Goal: Task Accomplishment & Management: Manage account settings

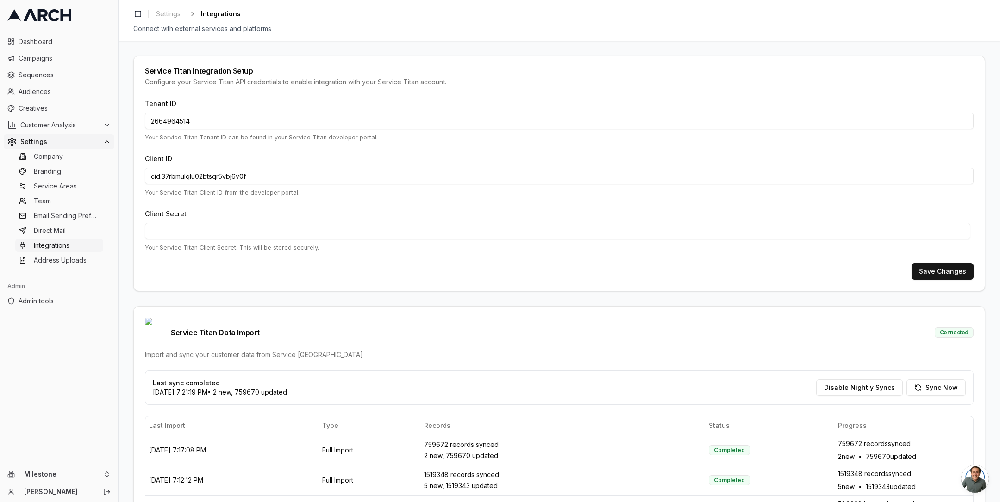
scroll to position [99, 0]
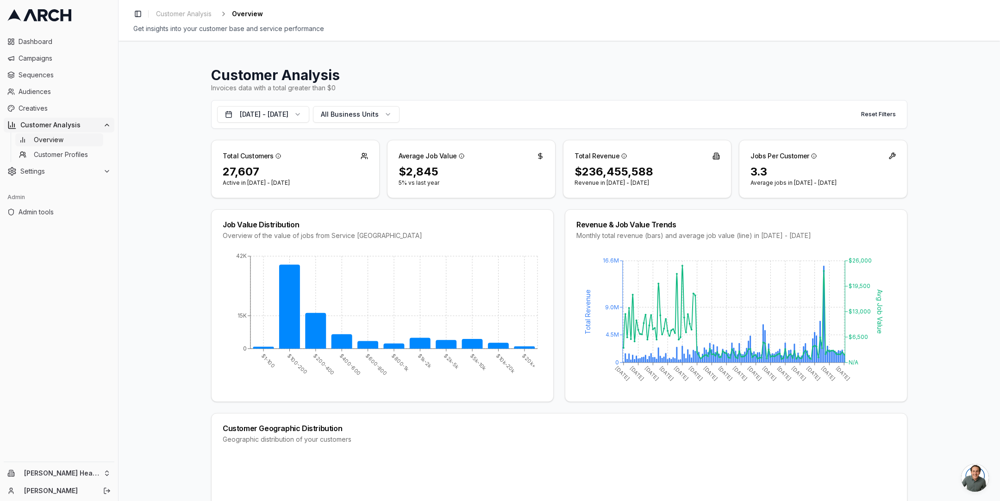
click at [240, 171] on div "27,607" at bounding box center [295, 171] width 145 height 15
click at [245, 171] on div "27,607" at bounding box center [295, 171] width 145 height 15
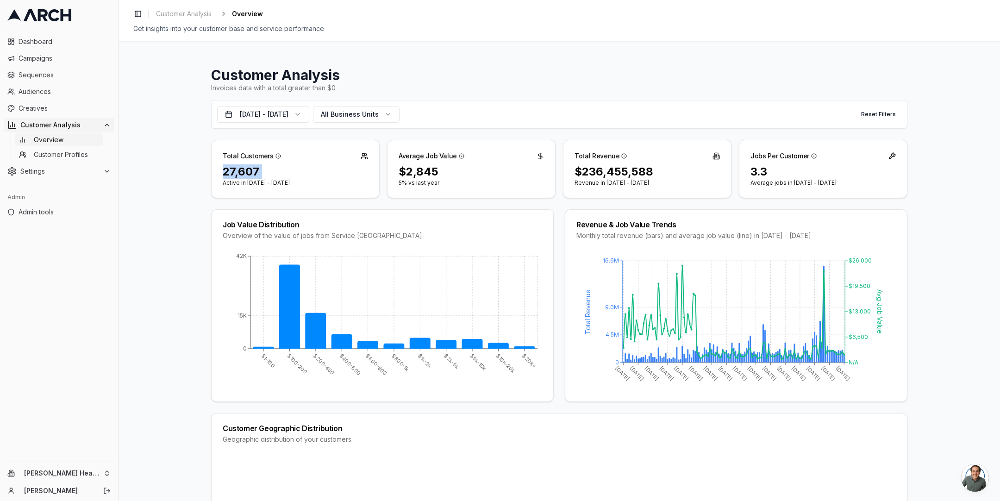
click at [245, 171] on div "27,607" at bounding box center [295, 171] width 145 height 15
click at [304, 116] on button "Sep 29, 2015 - Sep 29, 2025" at bounding box center [263, 114] width 92 height 17
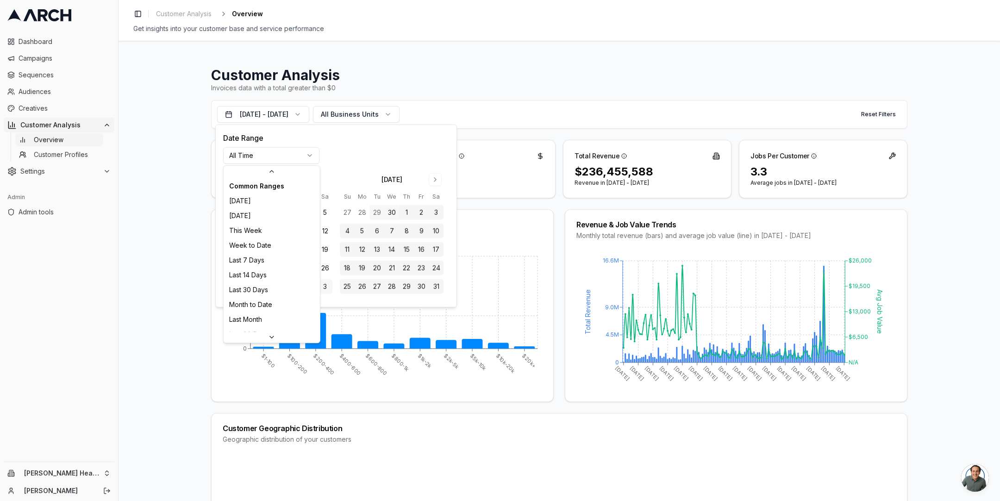
click at [296, 150] on html "Dashboard Campaigns Sequences Audiences Creatives Customer Analysis Overview Cu…" at bounding box center [500, 250] width 1000 height 501
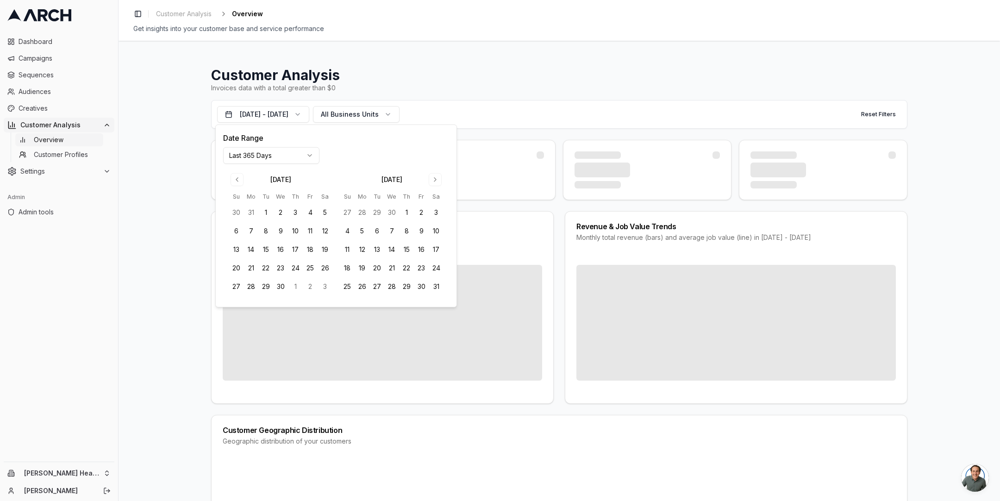
click at [157, 242] on div "Customer Analysis Invoices data with a total greater than $0 Oct 11, 2024 - Oct…" at bounding box center [559, 271] width 881 height 460
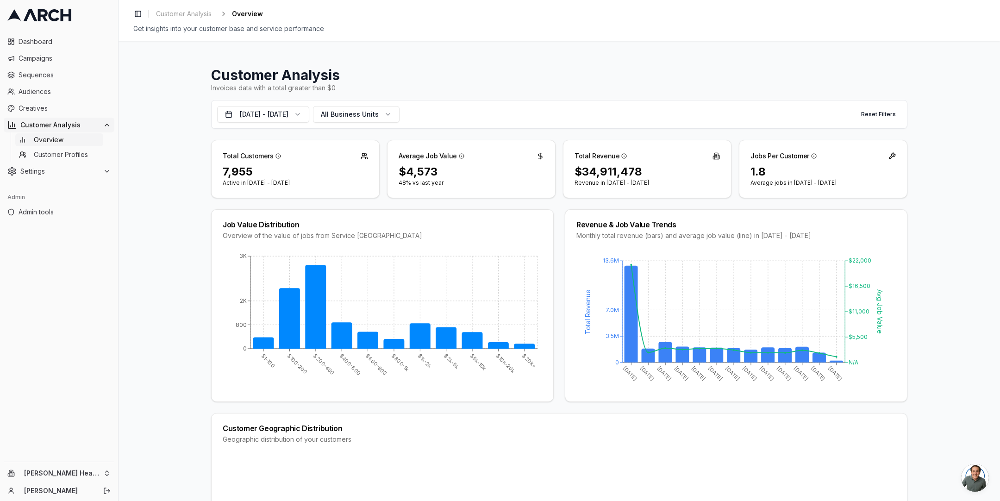
click at [234, 179] on p "Active in Oct 11, 2024 - Oct 10, 2025" at bounding box center [295, 182] width 145 height 7
click at [232, 174] on div "7,955" at bounding box center [295, 171] width 145 height 15
click at [153, 298] on div "Customer Analysis Invoices data with a total greater than $0 Oct 11, 2024 - Oct…" at bounding box center [559, 271] width 881 height 460
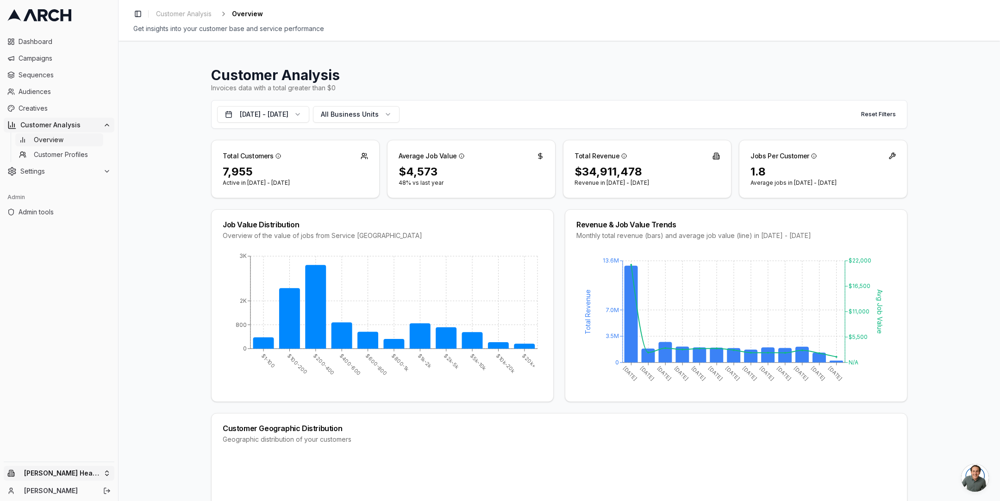
click at [107, 475] on html "Dashboard Campaigns Sequences Audiences Creatives Customer Analysis Overview Cu…" at bounding box center [500, 250] width 1000 height 501
click at [171, 328] on input "text" at bounding box center [177, 330] width 84 height 19
type input "pacific"
click at [201, 471] on div "Pacific Heating & Cooling" at bounding box center [171, 470] width 102 height 15
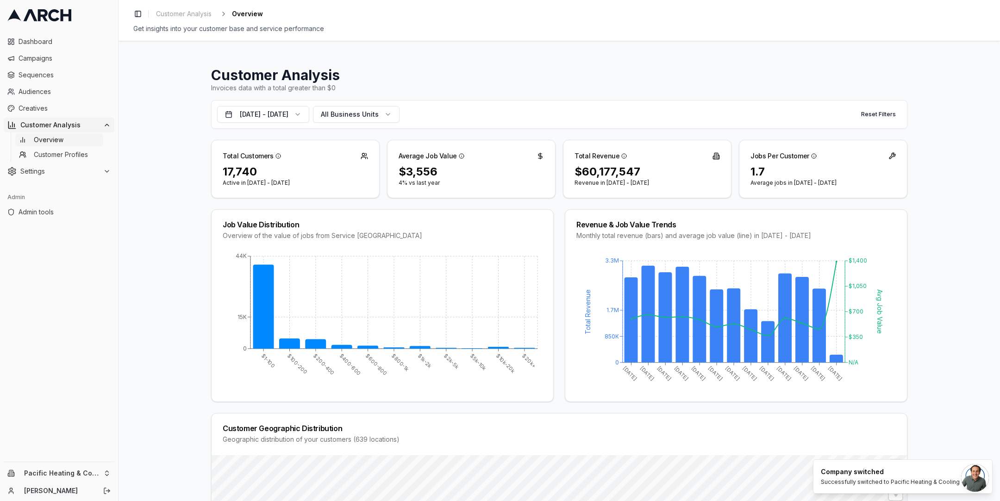
click at [245, 169] on div "17,740" at bounding box center [295, 171] width 145 height 15
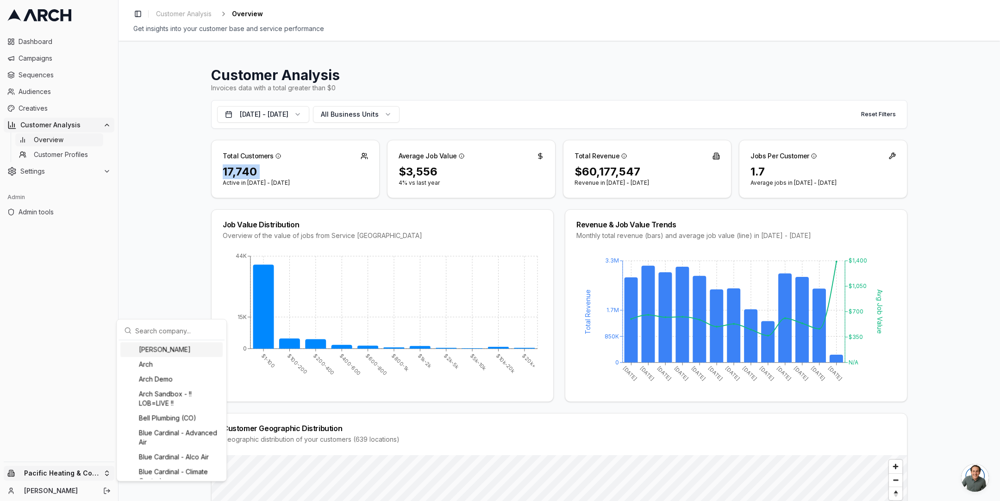
click at [101, 475] on html "Dashboard Campaigns Sequences Audiences Creatives Customer Analysis Overview Cu…" at bounding box center [500, 250] width 1000 height 501
click at [153, 326] on input "text" at bounding box center [177, 330] width 84 height 19
type input "i"
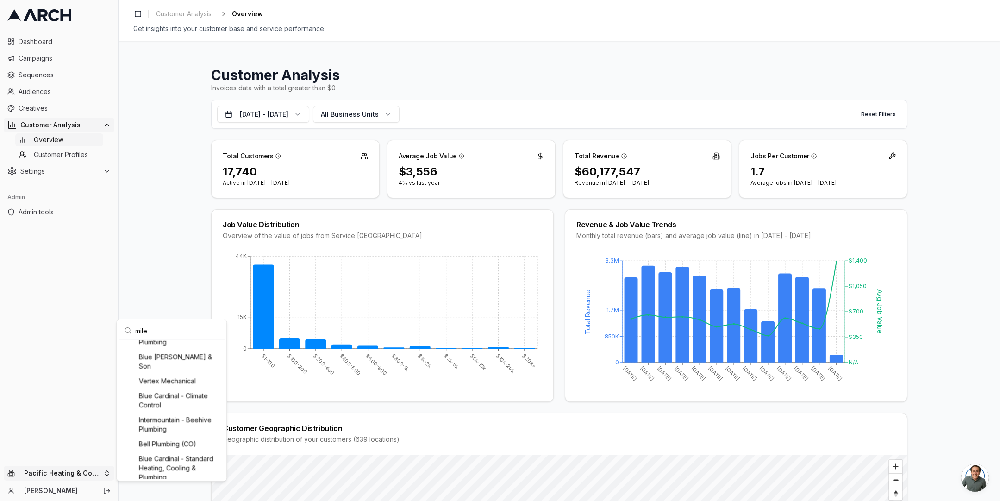
scroll to position [0, 0]
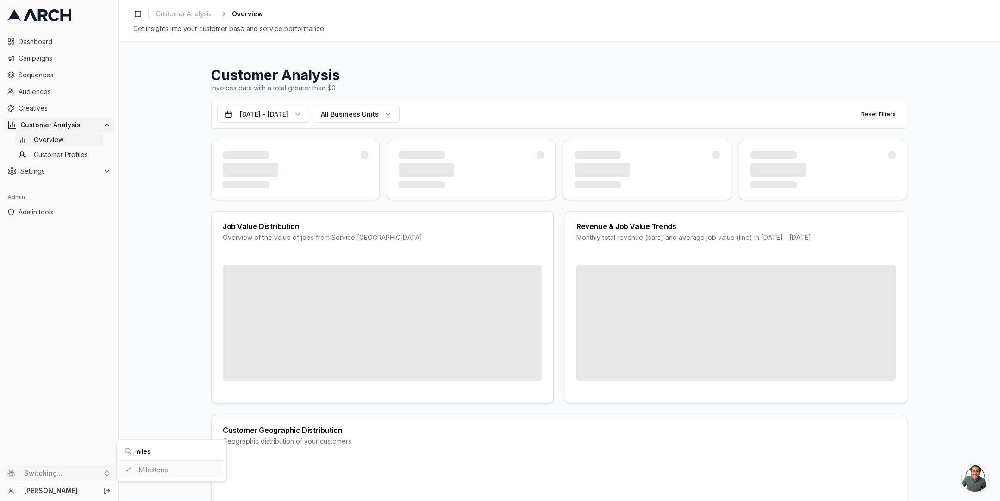
type input "miles"
click at [194, 120] on html "Dashboard Campaigns Sequences Audiences Creatives Customer Analysis Overview Cu…" at bounding box center [500, 250] width 1000 height 501
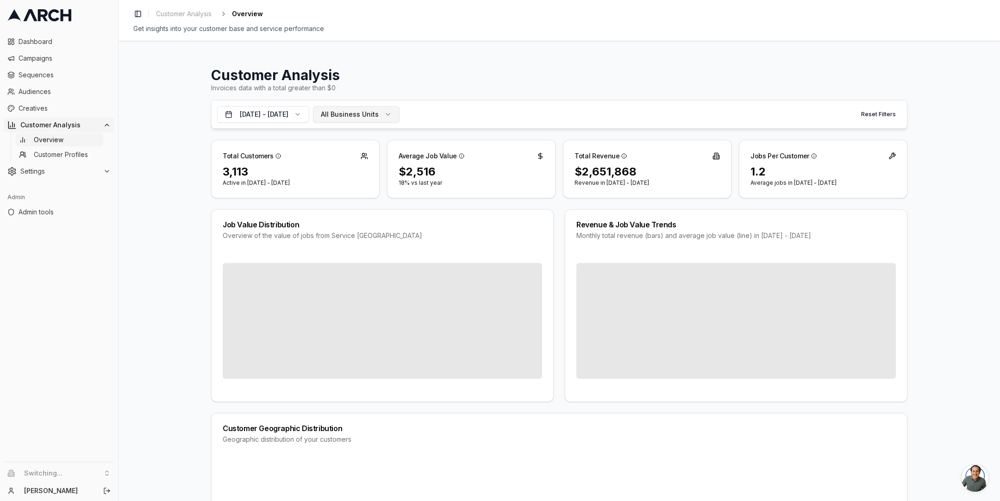
click at [362, 113] on span "All Business Units" at bounding box center [350, 114] width 58 height 9
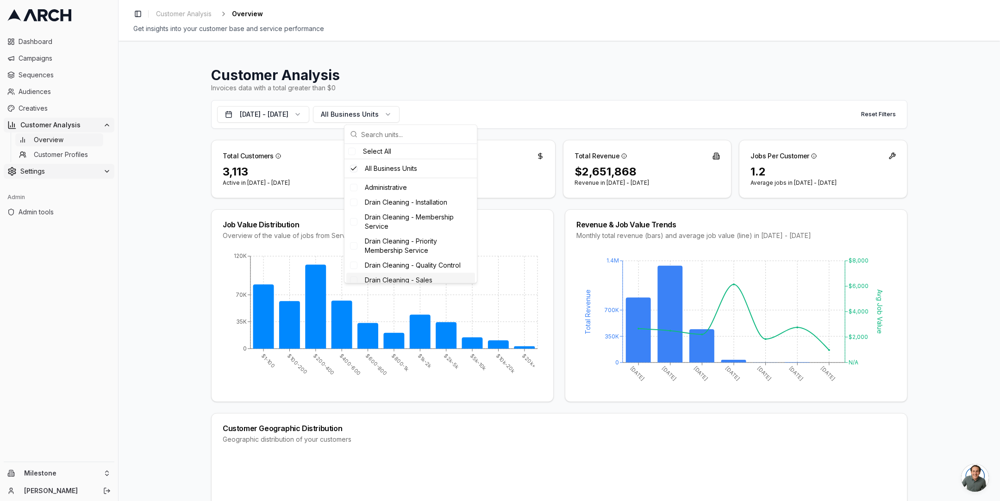
click at [91, 174] on span "Settings" at bounding box center [59, 171] width 79 height 9
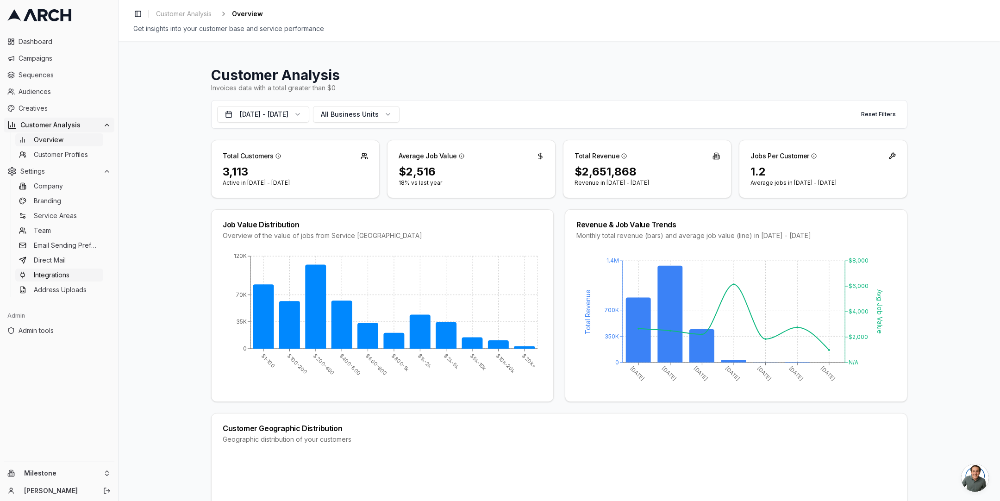
click at [78, 272] on link "Integrations" at bounding box center [59, 275] width 88 height 13
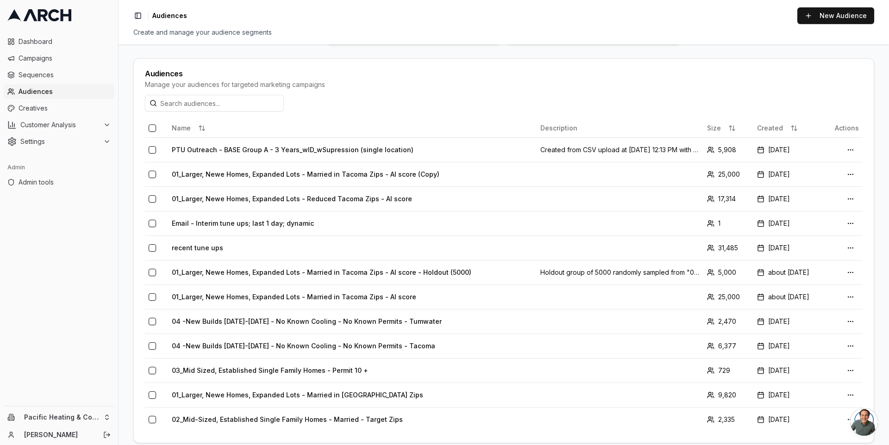
scroll to position [184, 0]
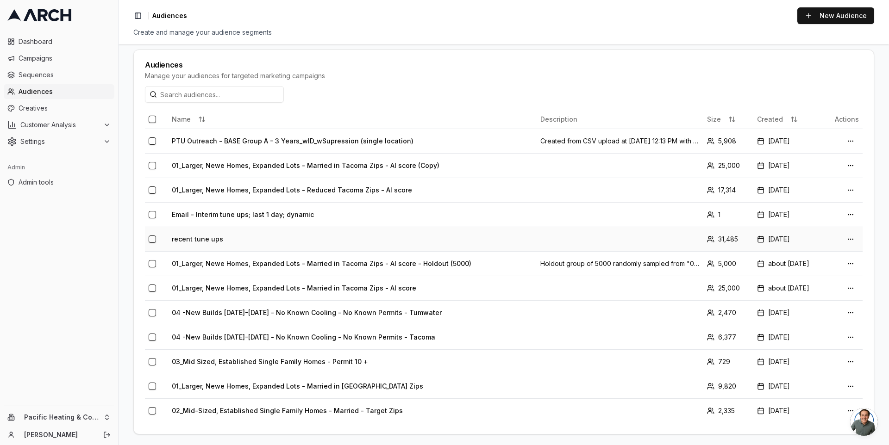
click at [207, 239] on td "recent tune ups" at bounding box center [352, 239] width 369 height 25
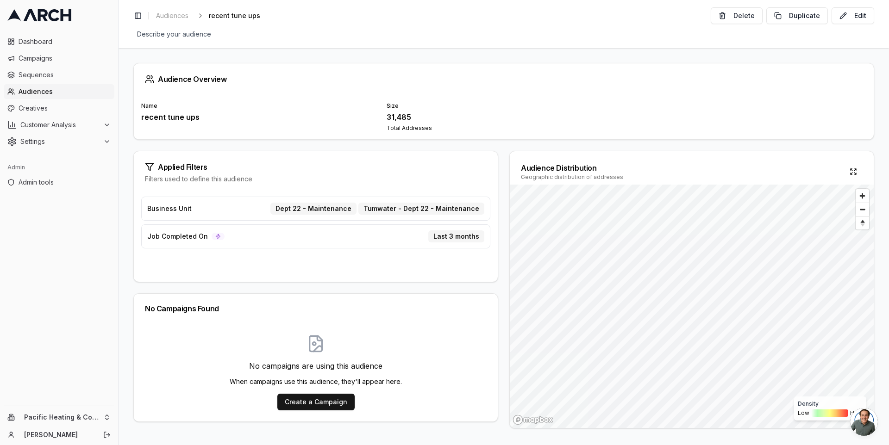
click at [196, 143] on div "Audience Overview Name recent tune ups Size 31,485 Total Addresses Applied Filt…" at bounding box center [504, 246] width 770 height 397
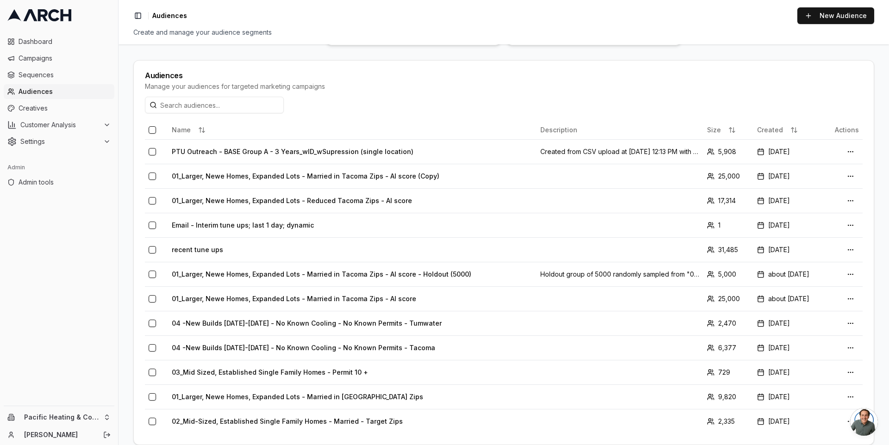
scroll to position [184, 0]
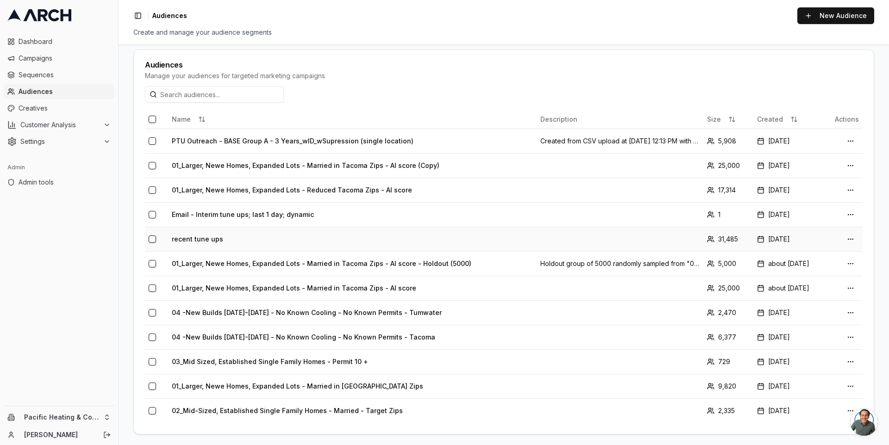
click at [154, 236] on button "button" at bounding box center [152, 239] width 7 height 7
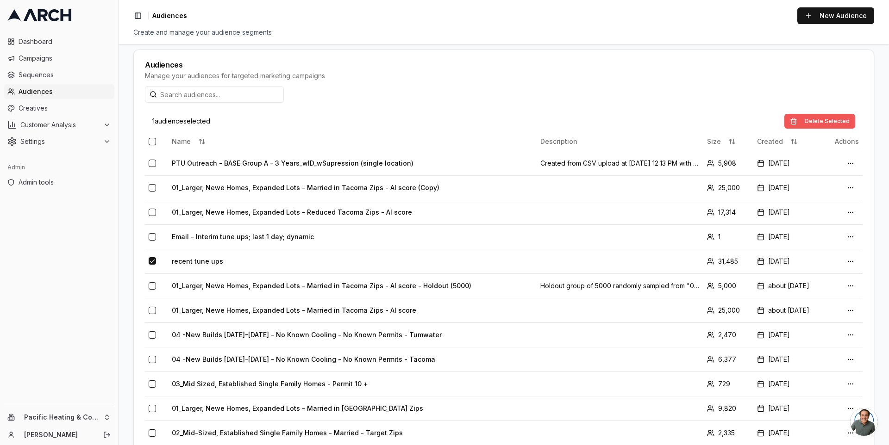
click at [811, 120] on button "Delete Selected" at bounding box center [819, 121] width 71 height 15
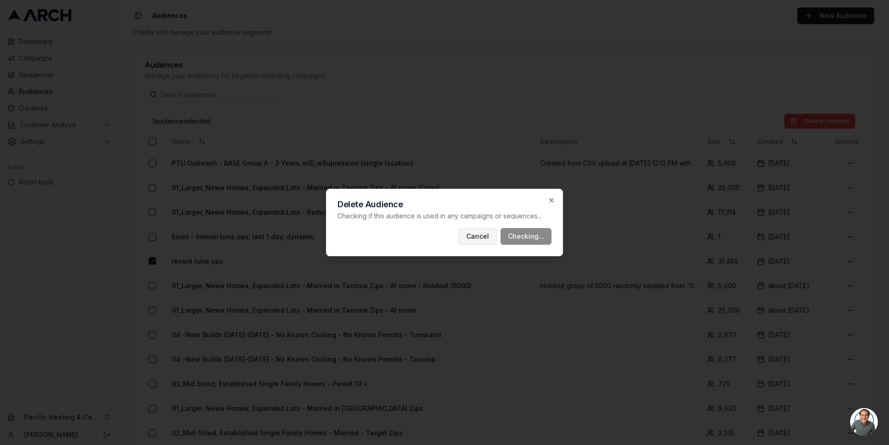
click at [481, 235] on button "Cancel" at bounding box center [477, 236] width 38 height 17
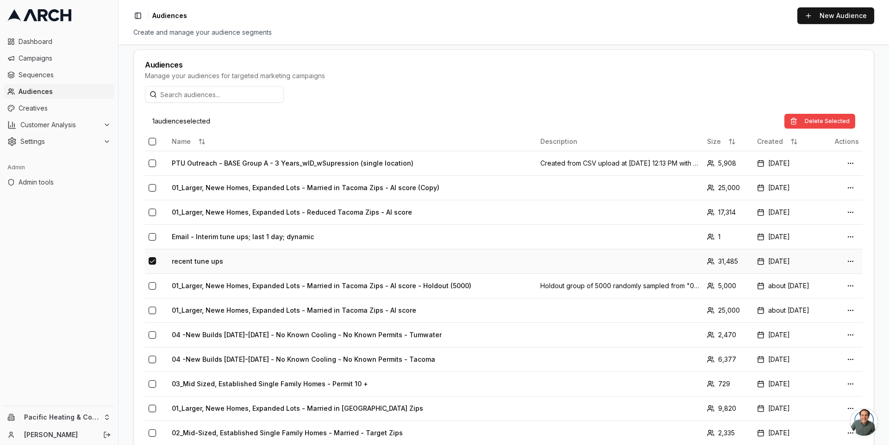
click at [202, 258] on td "recent tune ups" at bounding box center [352, 261] width 369 height 25
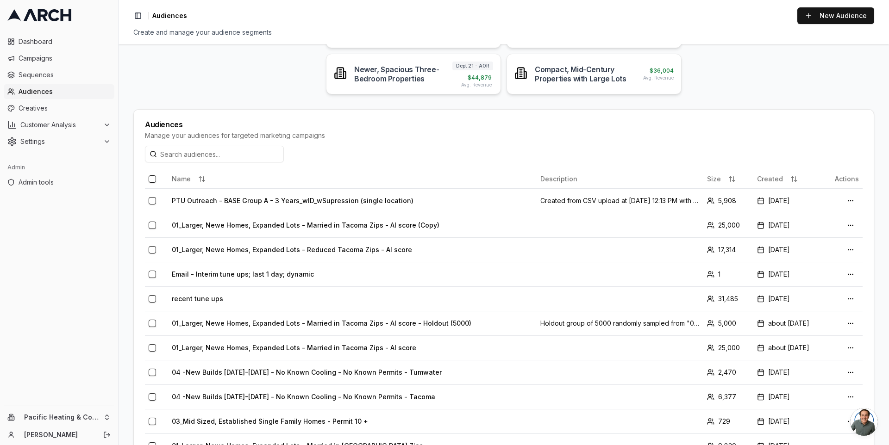
scroll to position [129, 0]
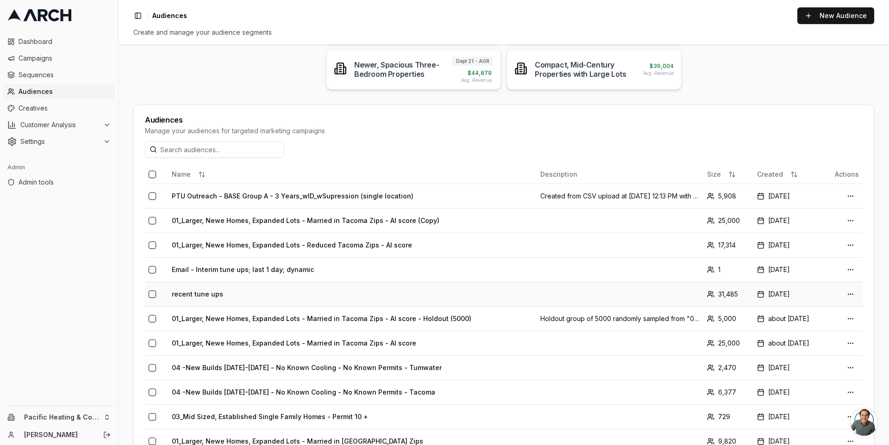
click at [151, 291] on button "button" at bounding box center [152, 294] width 7 height 7
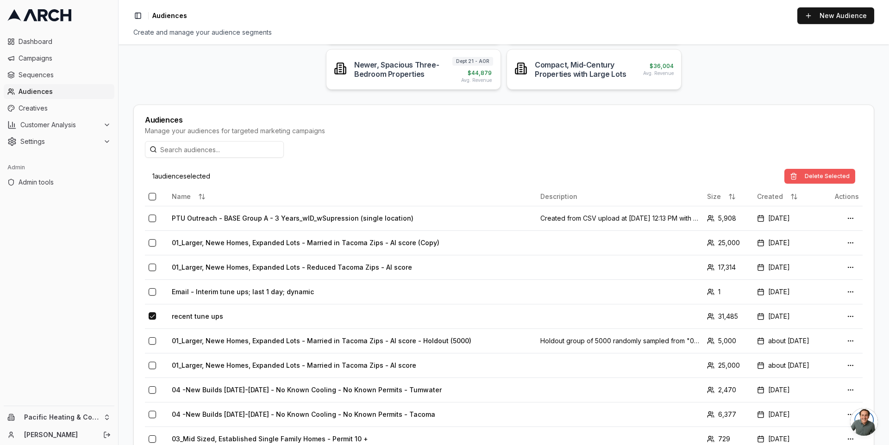
click at [799, 175] on button "Delete Selected" at bounding box center [819, 176] width 71 height 15
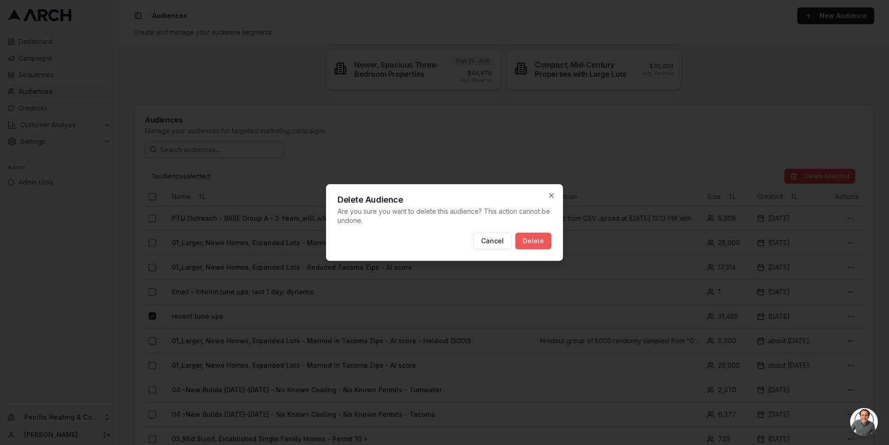
click at [538, 241] on button "Delete" at bounding box center [533, 241] width 36 height 17
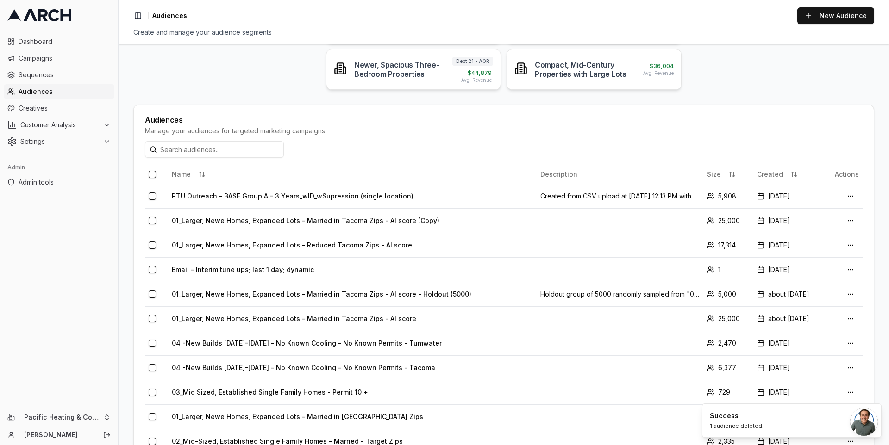
click at [283, 86] on main "What homes are you looking for? Or, get started with one of your customer profi…" at bounding box center [504, 244] width 770 height 401
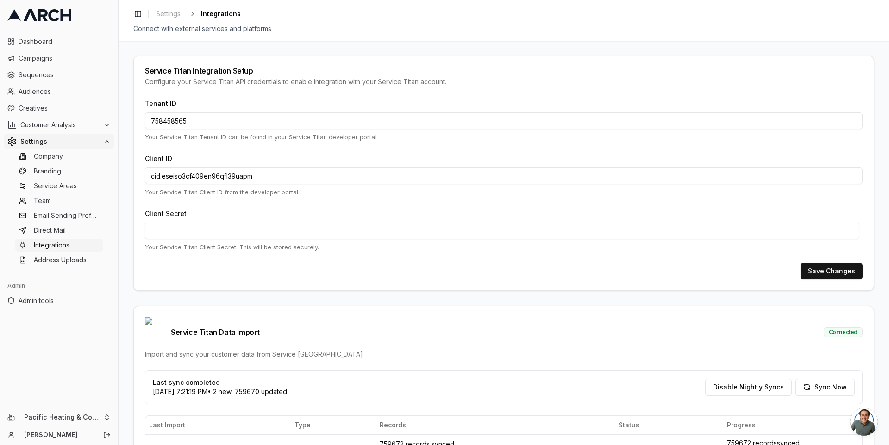
scroll to position [99, 0]
